Goal: Find specific page/section: Find specific page/section

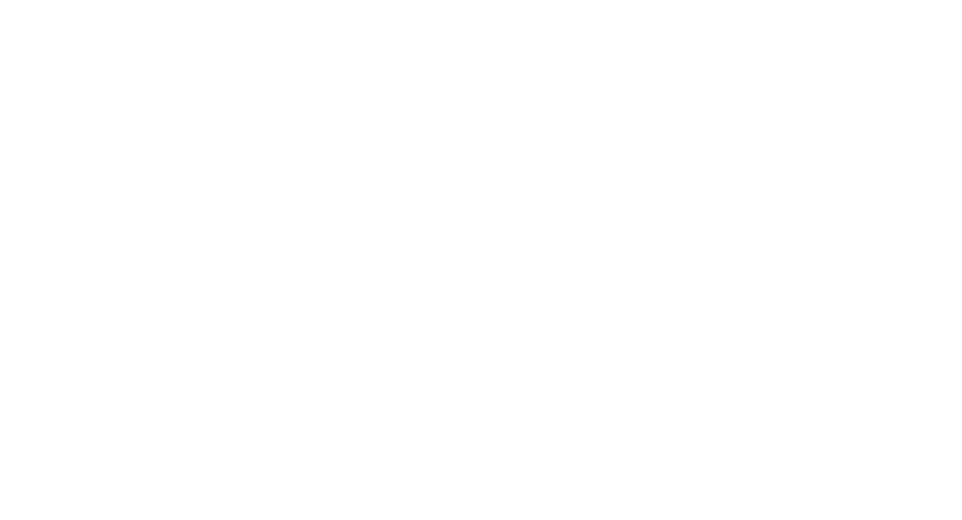
click at [514, 0] on html at bounding box center [481, 0] width 962 height 0
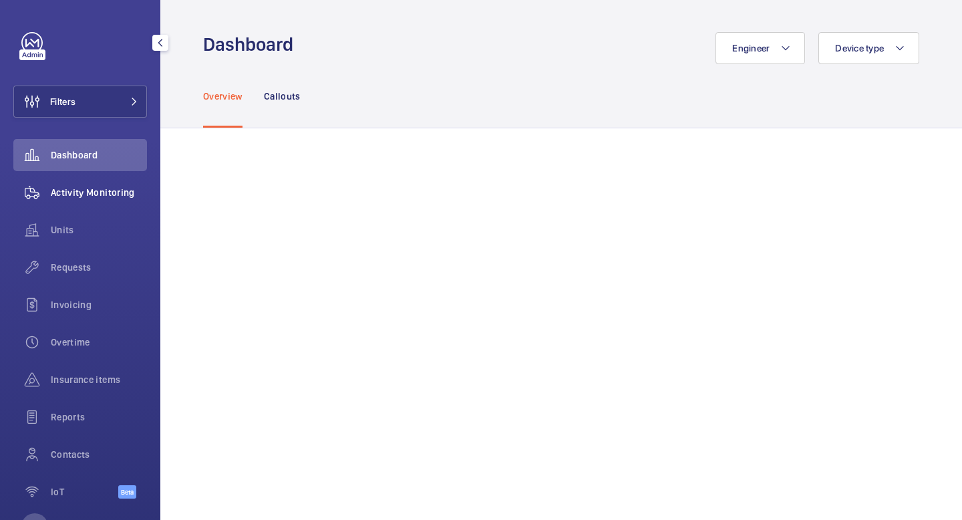
click at [81, 200] on div "Activity Monitoring" at bounding box center [80, 192] width 134 height 32
click at [71, 225] on span "Units" at bounding box center [99, 229] width 96 height 13
click at [86, 227] on span "Units" at bounding box center [99, 229] width 96 height 13
click at [59, 233] on span "Units" at bounding box center [99, 229] width 96 height 13
click at [71, 239] on div "Units" at bounding box center [80, 230] width 134 height 32
